Goal: Transaction & Acquisition: Purchase product/service

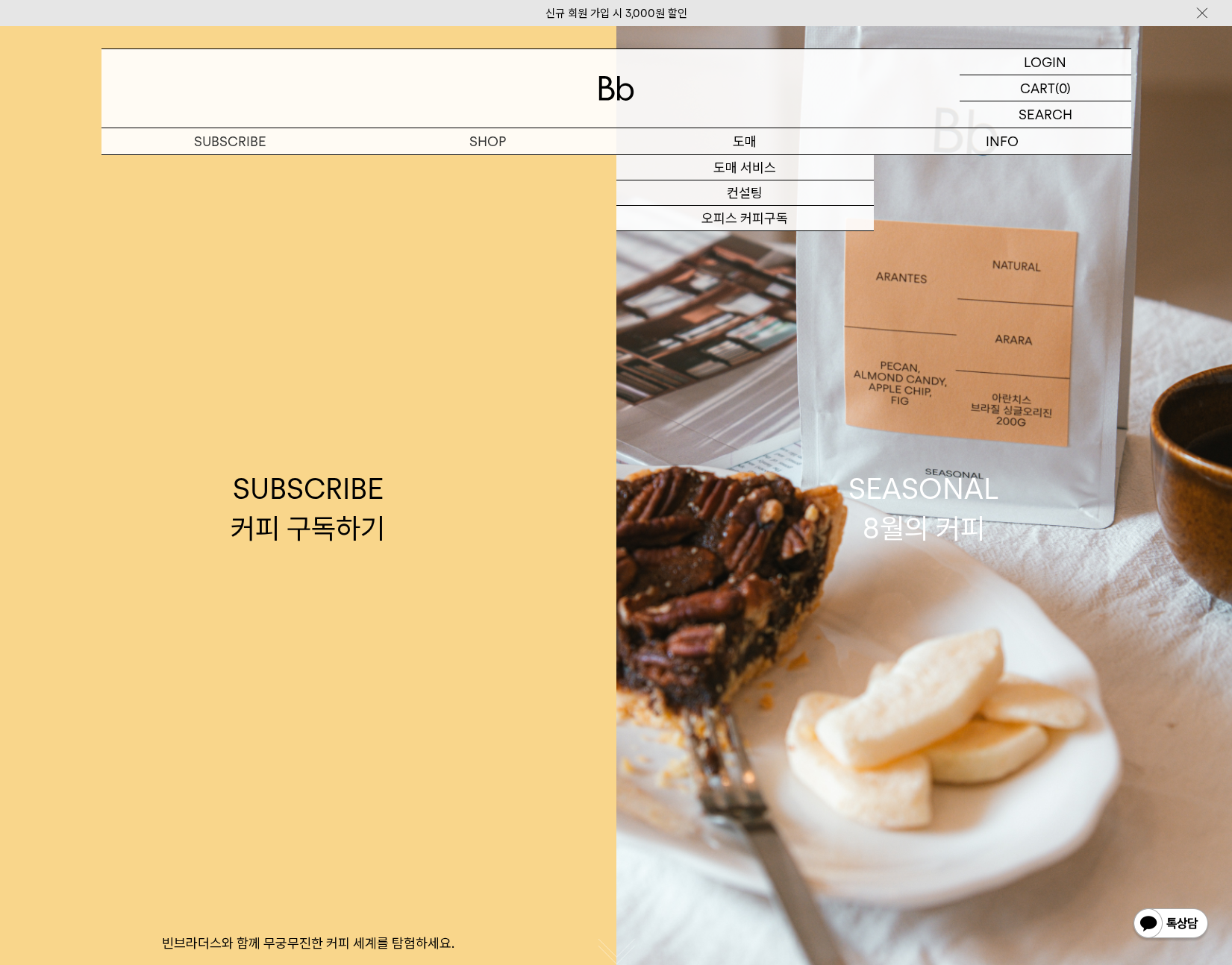
click at [756, 143] on p "도매" at bounding box center [745, 140] width 258 height 26
click at [752, 172] on link "도매 서비스" at bounding box center [745, 168] width 258 height 25
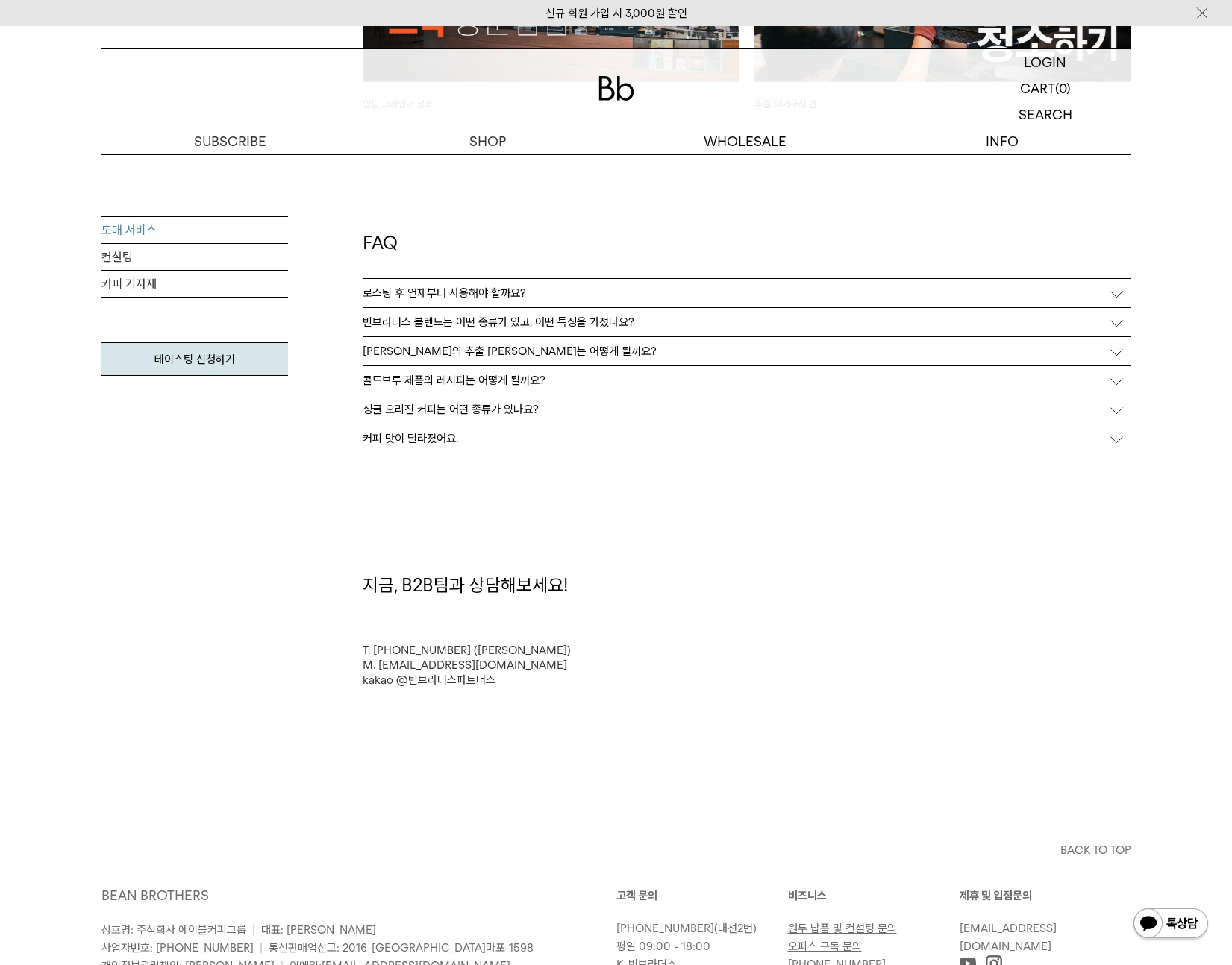
scroll to position [3941, 0]
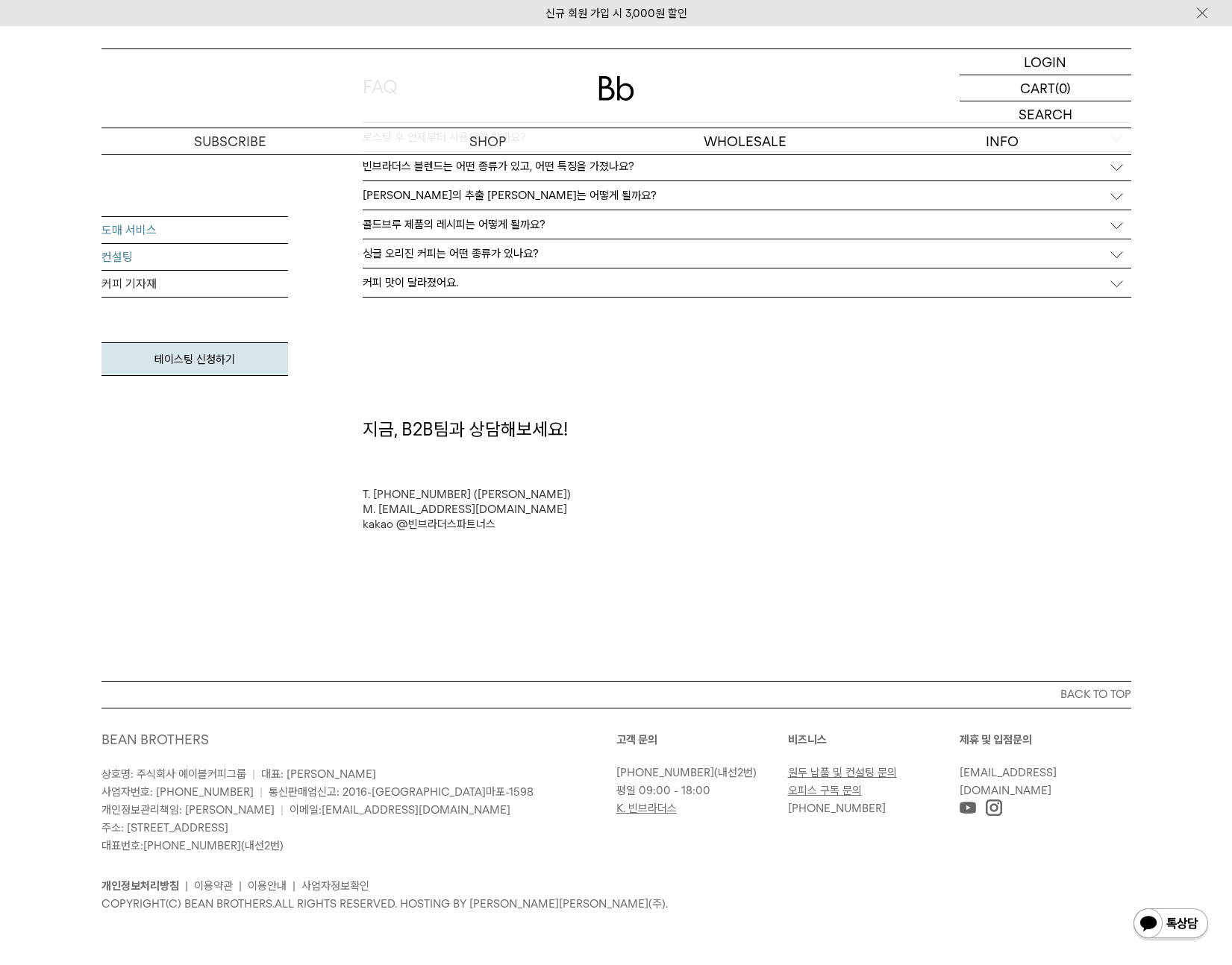
click at [123, 261] on link "컨설팅" at bounding box center [195, 258] width 186 height 27
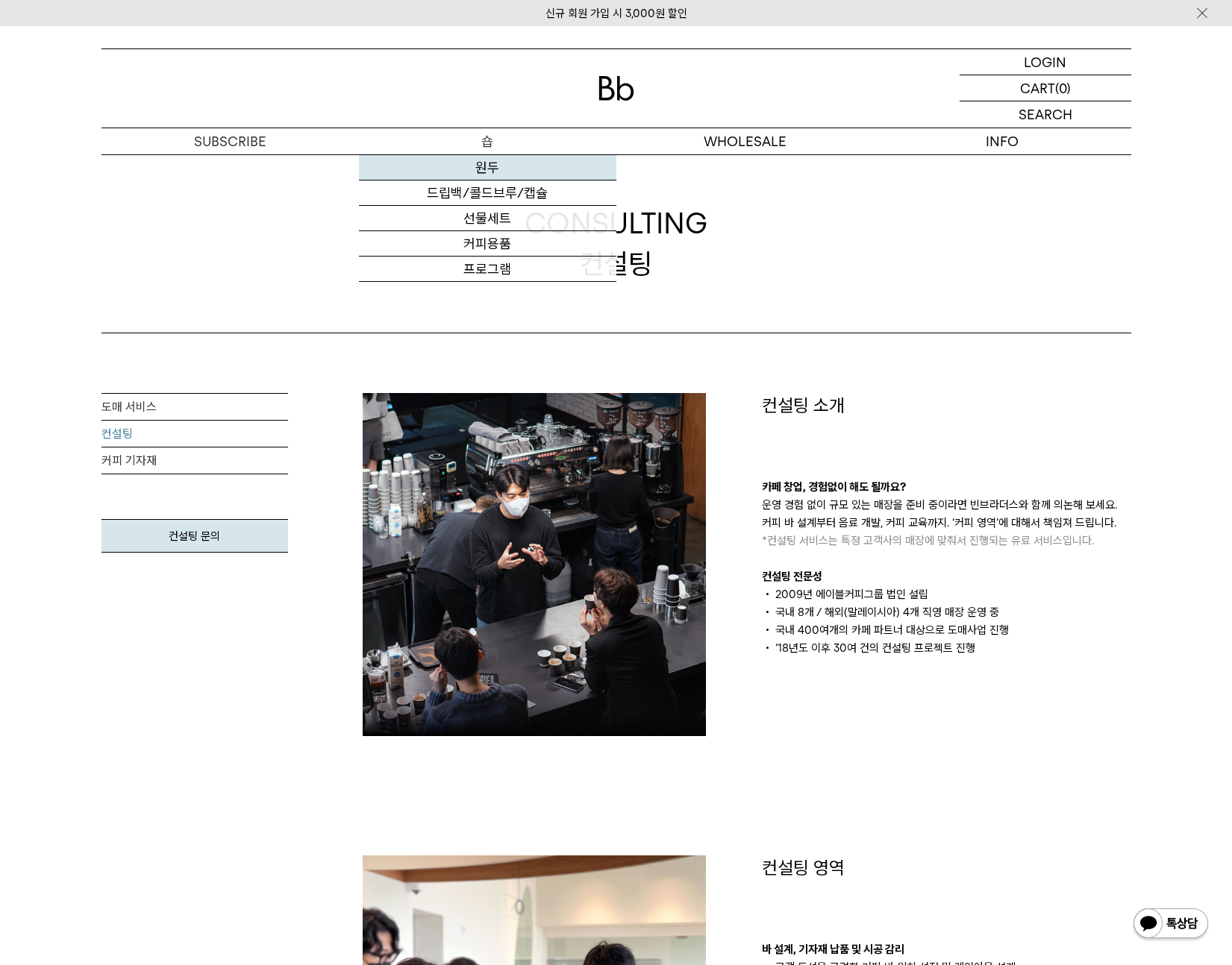
click at [483, 157] on link "원두" at bounding box center [488, 168] width 258 height 25
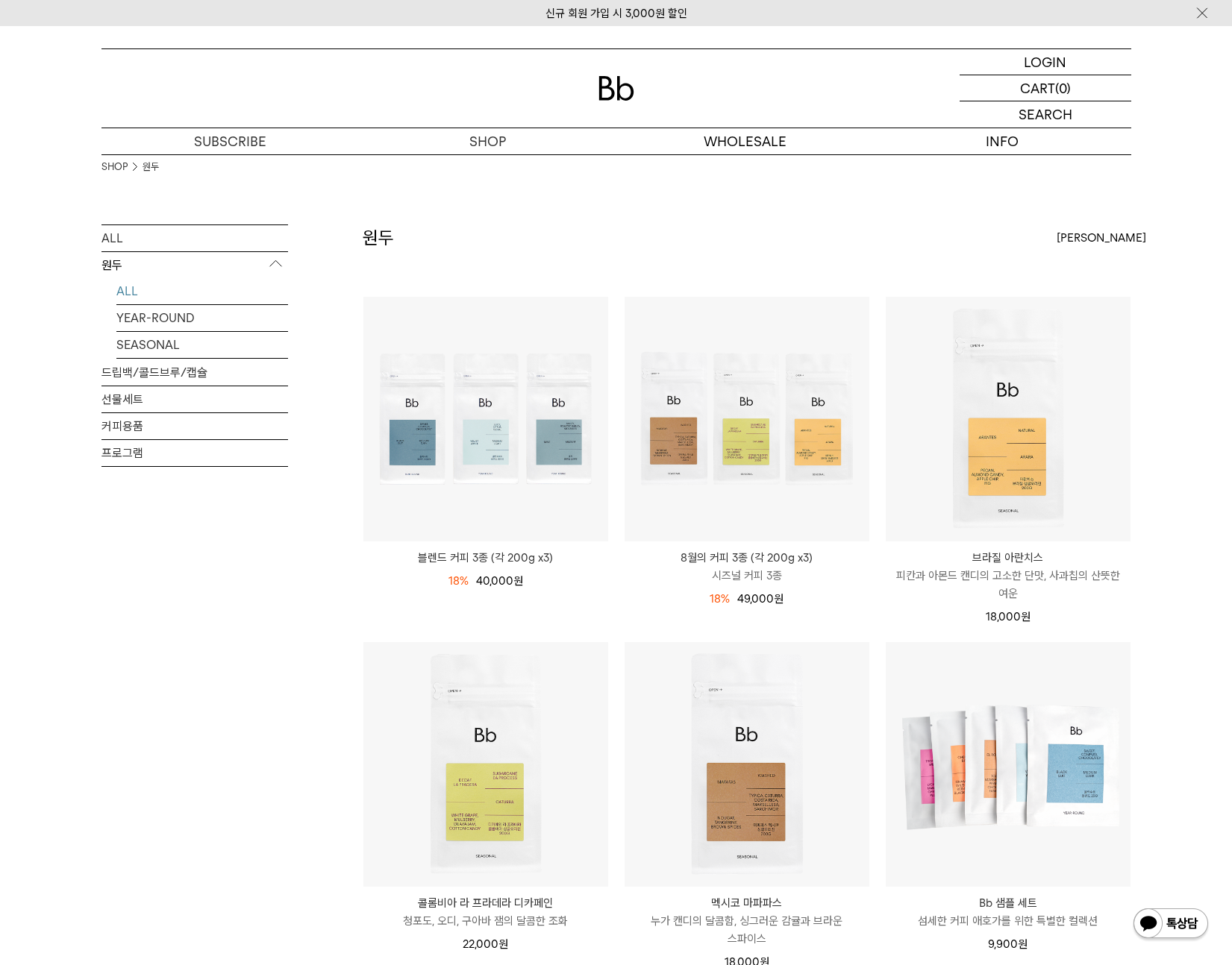
scroll to position [3, 0]
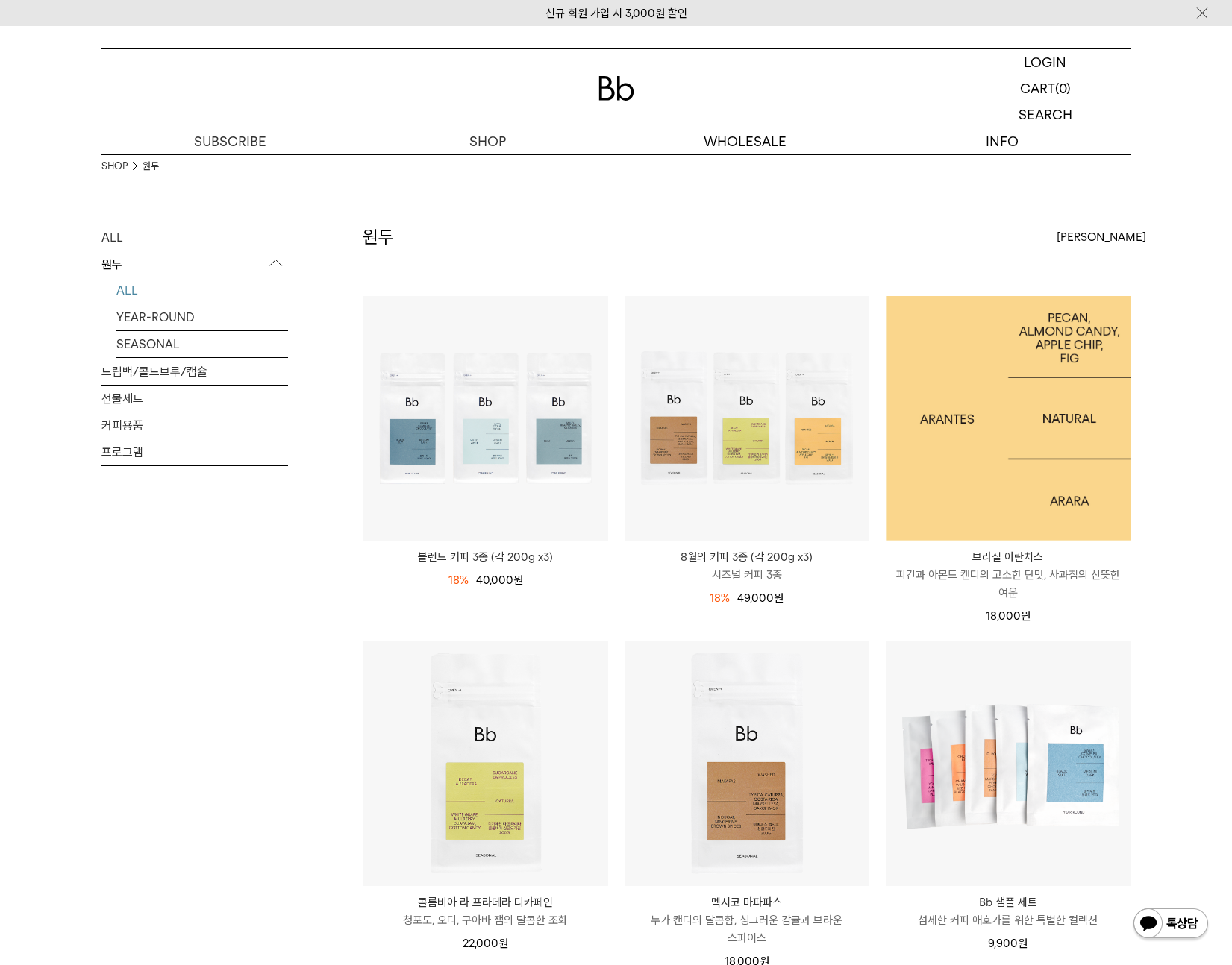
click at [1053, 452] on img at bounding box center [1008, 419] width 244 height 244
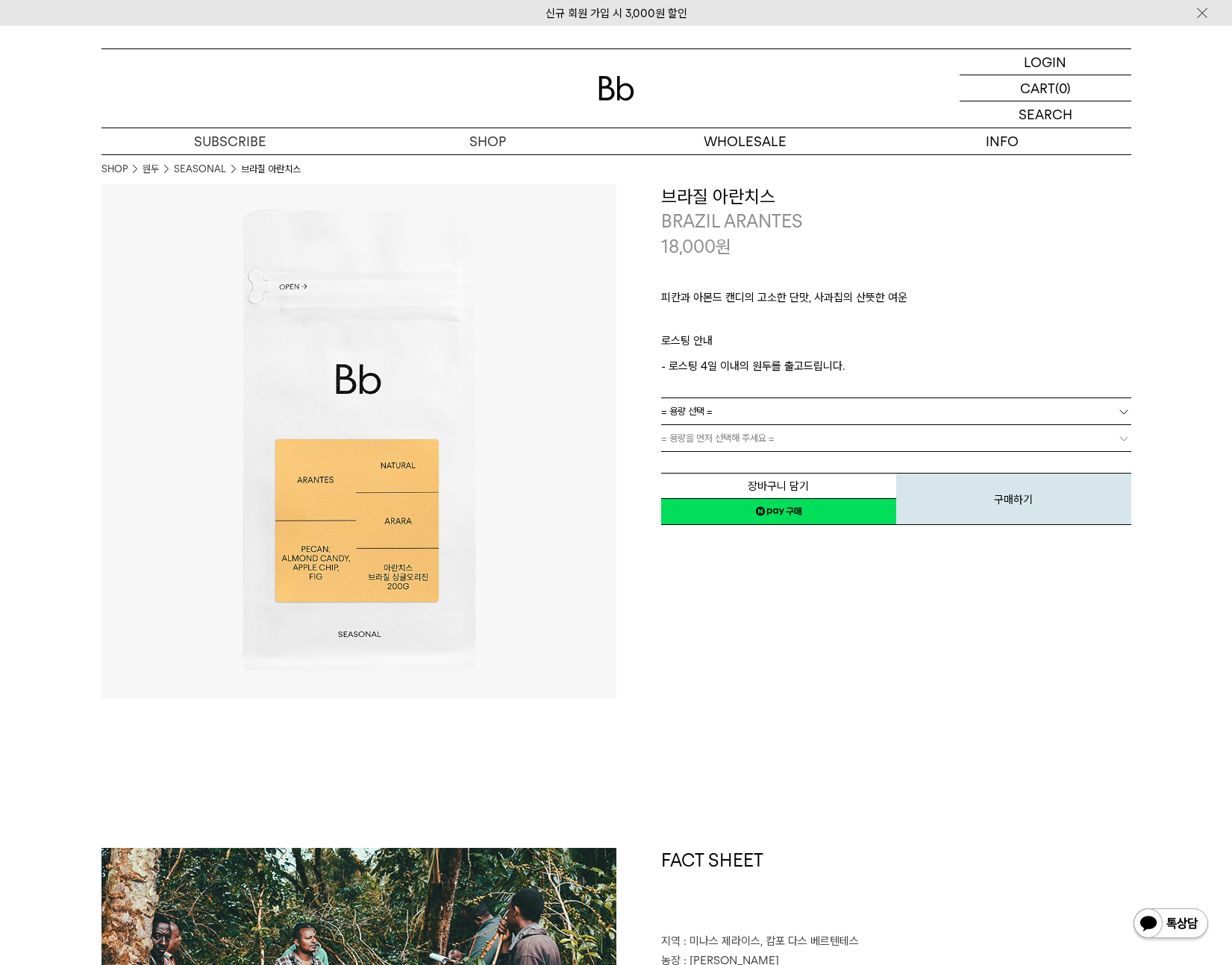
click at [880, 412] on link "= 용량 선택 =" at bounding box center [896, 411] width 470 height 26
click at [785, 441] on li "200g" at bounding box center [903, 439] width 456 height 27
click at [787, 410] on link "200g" at bounding box center [896, 411] width 470 height 26
click at [774, 461] on li "600g" at bounding box center [903, 465] width 456 height 27
click at [764, 411] on link "600g" at bounding box center [896, 411] width 470 height 26
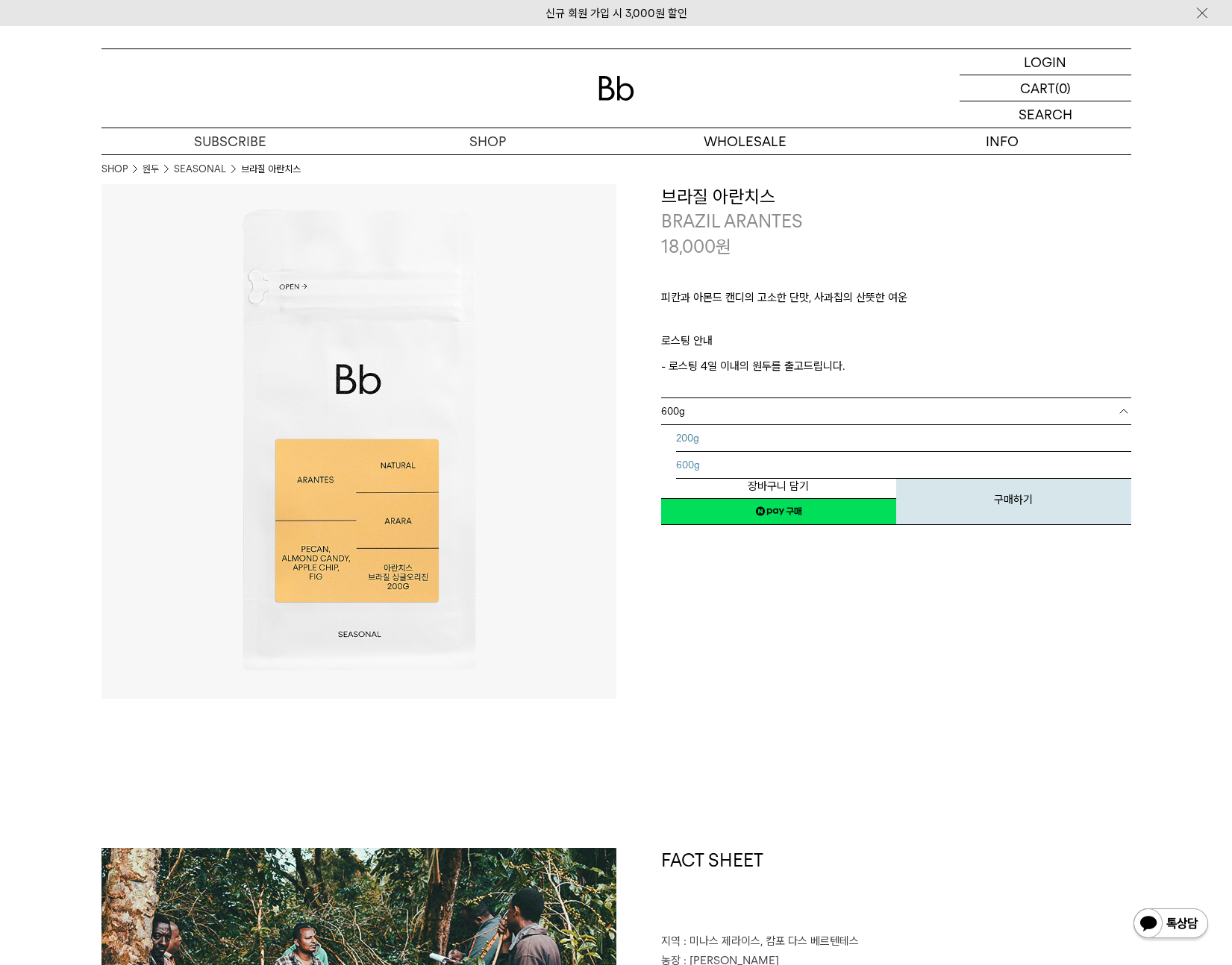
click at [747, 433] on li "200g" at bounding box center [903, 439] width 456 height 27
click at [746, 436] on link "= 분쇄도 선택 =" at bounding box center [896, 438] width 470 height 26
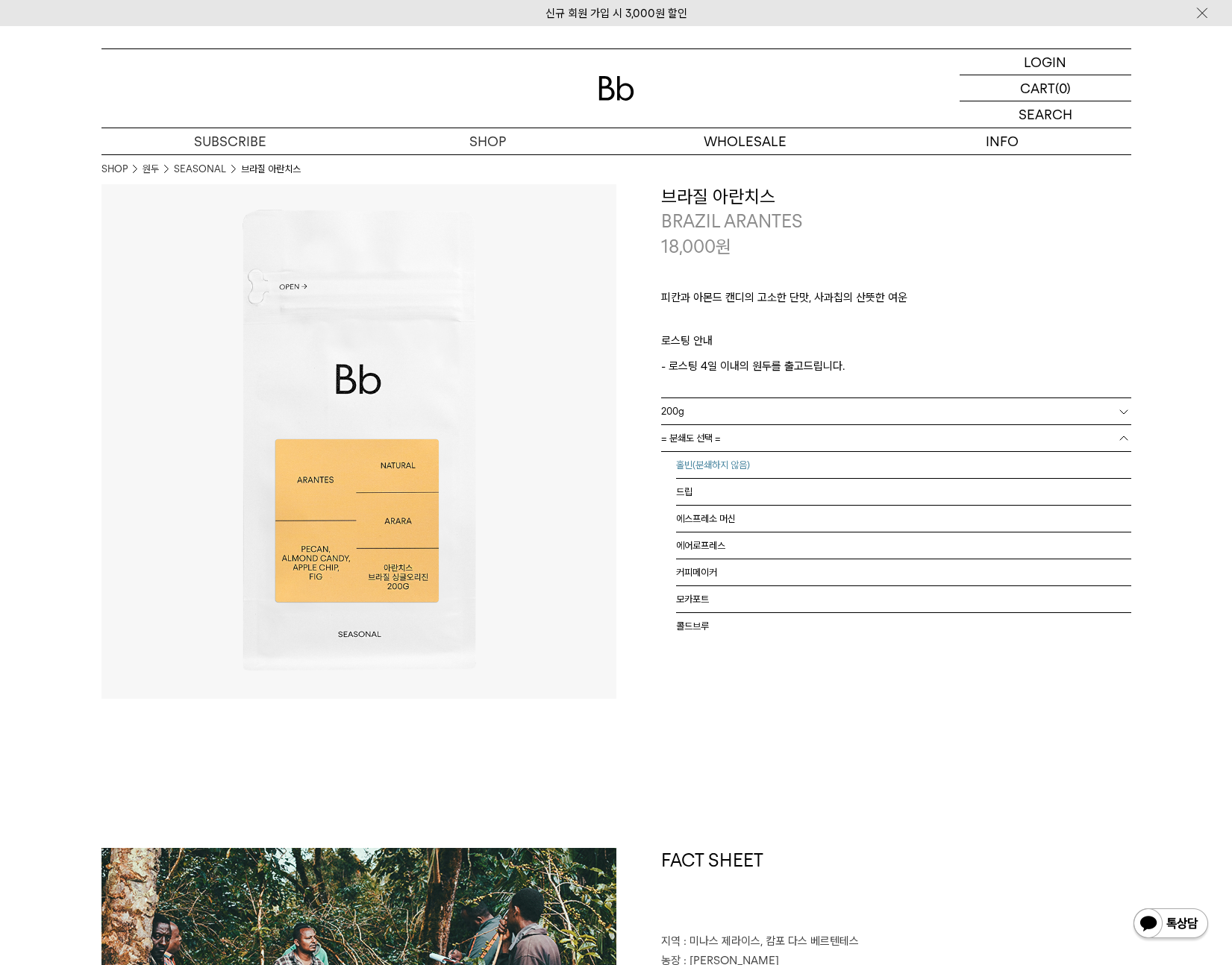
click at [735, 464] on li "홀빈(분쇄하지 않음)" at bounding box center [903, 465] width 456 height 27
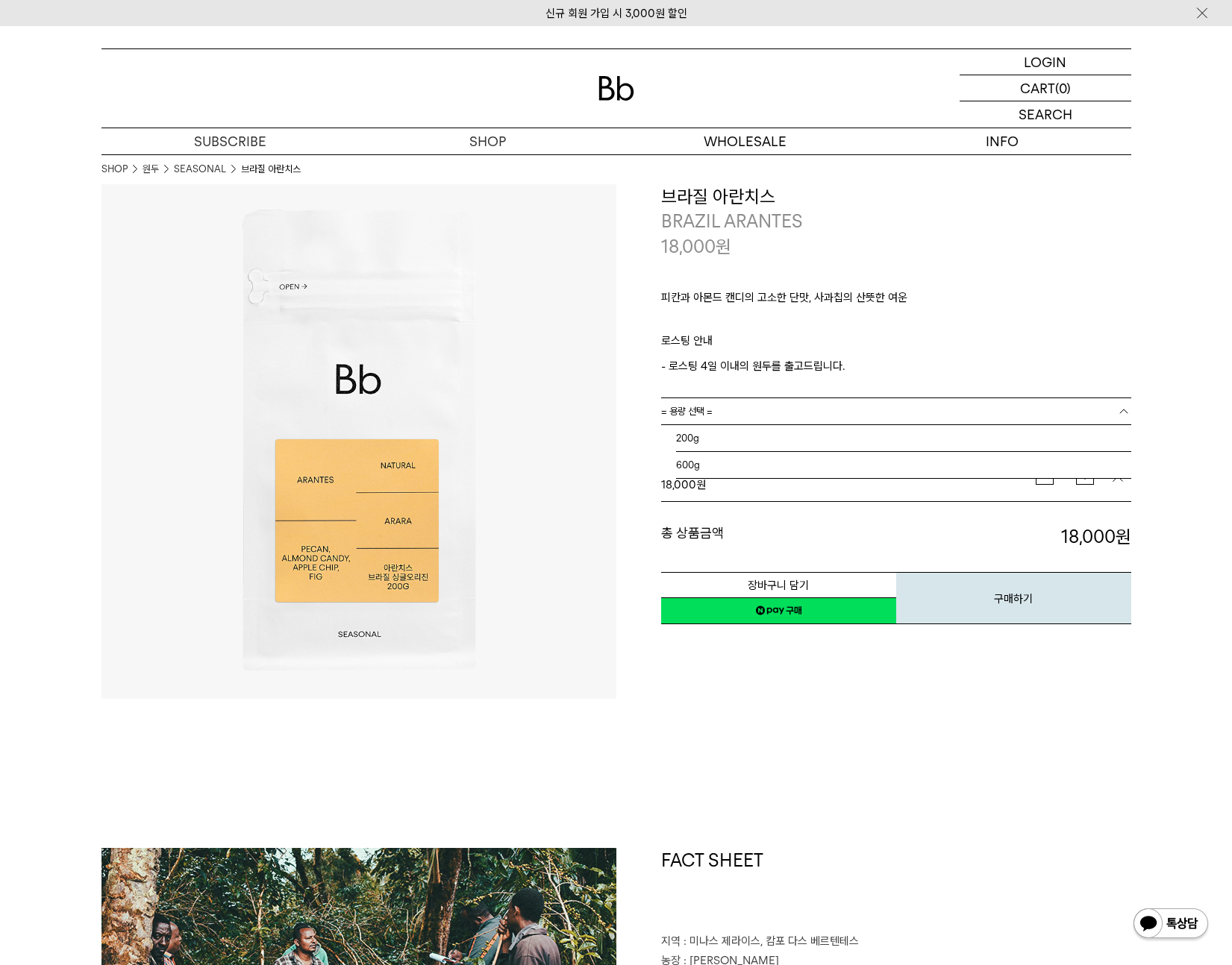
click at [719, 410] on link "= 용량 선택 =" at bounding box center [896, 411] width 470 height 26
click at [717, 462] on li "600g" at bounding box center [903, 465] width 456 height 27
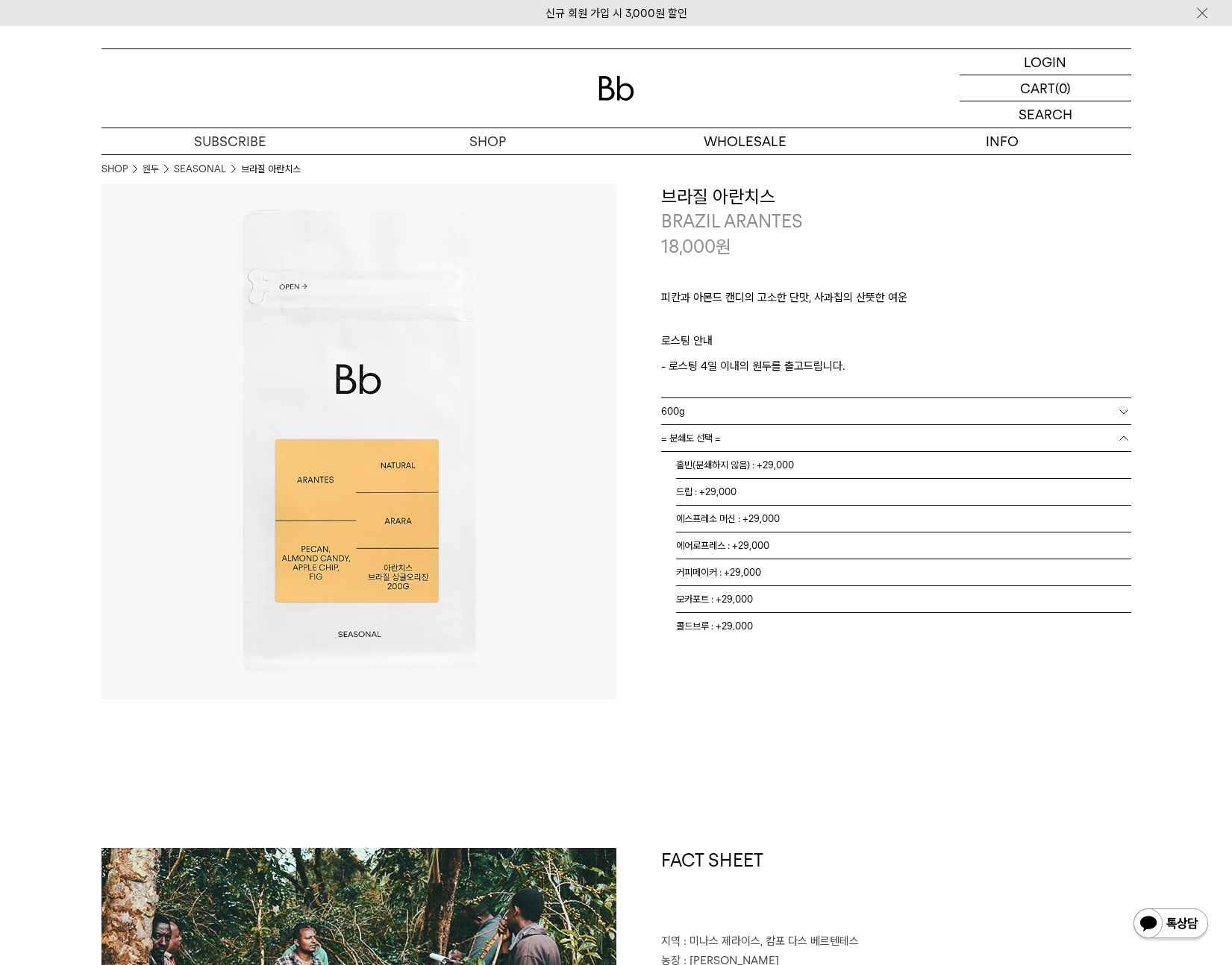
click at [755, 445] on link "= 분쇄도 선택 =" at bounding box center [896, 438] width 470 height 26
click at [752, 468] on li "홀빈(분쇄하지 않음) : +29,000" at bounding box center [903, 465] width 456 height 27
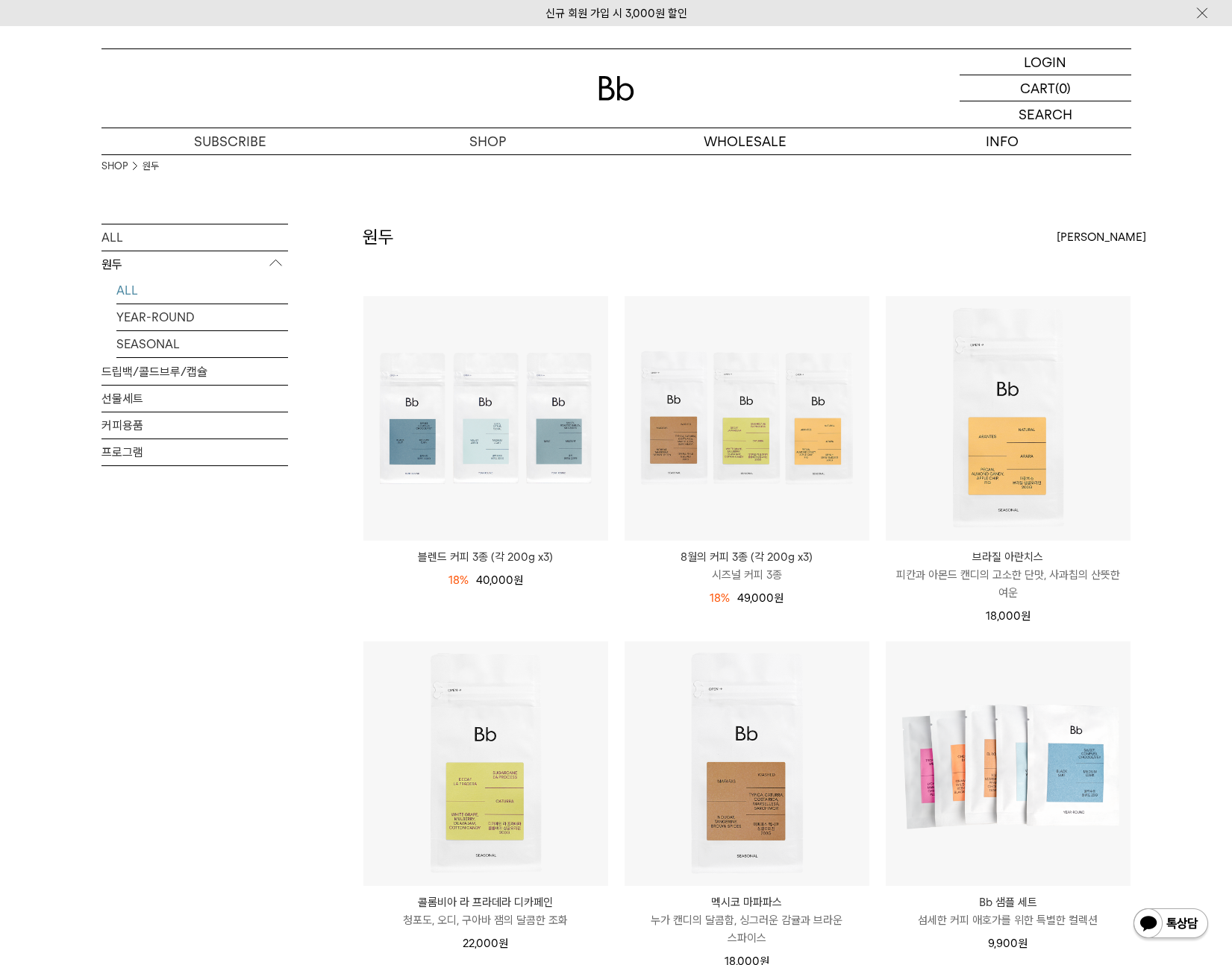
click at [608, 98] on img at bounding box center [616, 88] width 36 height 24
